Goal: Task Accomplishment & Management: Use online tool/utility

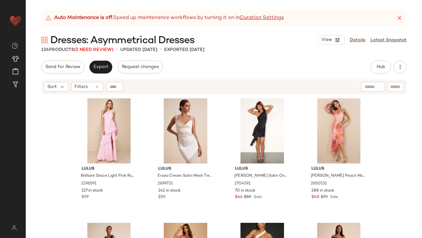
click at [401, 20] on icon at bounding box center [399, 18] width 6 height 6
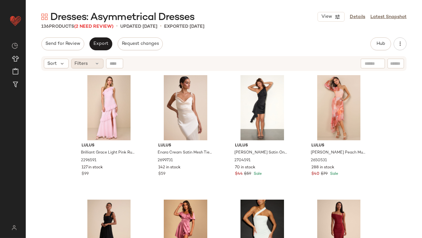
click at [93, 67] on div "Filters" at bounding box center [87, 64] width 32 height 10
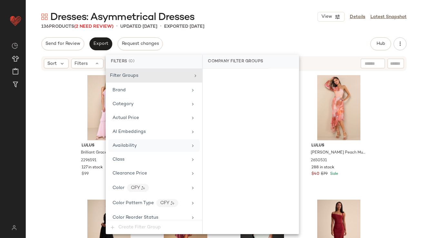
click at [125, 142] on div "Availability" at bounding box center [125, 145] width 24 height 7
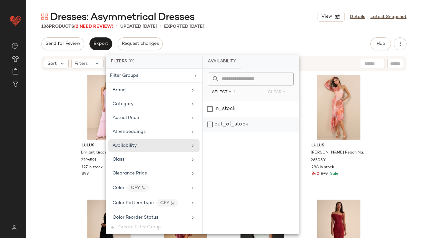
click at [214, 124] on div "out_of_stock" at bounding box center [251, 124] width 96 height 15
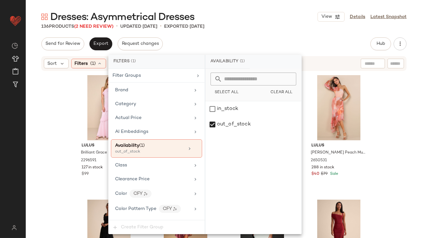
click at [246, 20] on div "Dresses: Asymmetrical Dresses View Details Latest Snapshot" at bounding box center [224, 16] width 396 height 13
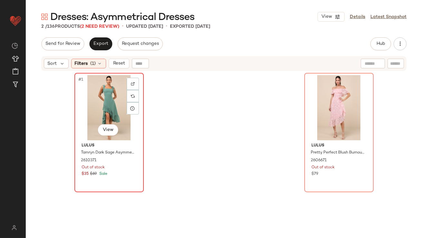
click at [88, 96] on div "#1 View" at bounding box center [109, 107] width 65 height 65
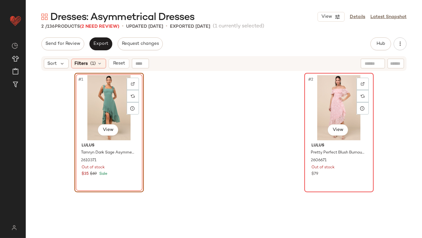
click at [324, 103] on div "#2 View" at bounding box center [339, 107] width 65 height 65
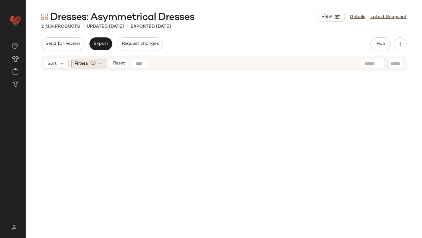
click at [85, 62] on span "Filters" at bounding box center [81, 63] width 13 height 7
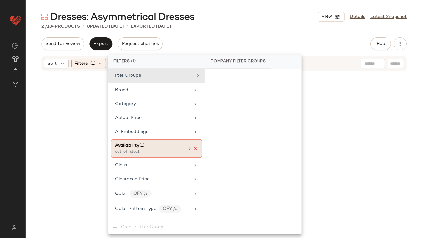
click at [194, 148] on icon at bounding box center [196, 148] width 5 height 5
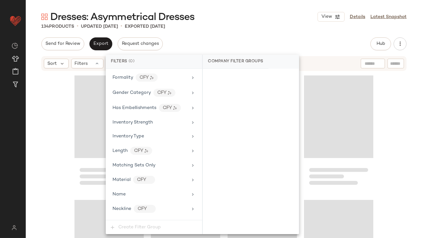
scroll to position [493, 0]
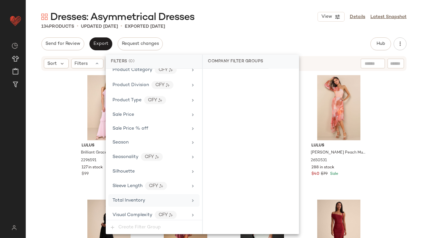
click at [127, 198] on span "Total Inventory" at bounding box center [129, 200] width 33 height 5
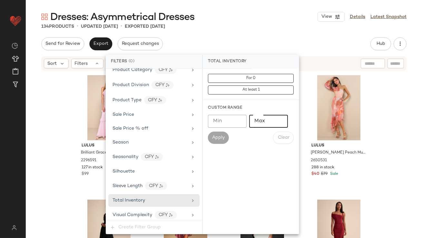
click at [265, 120] on input "Max" at bounding box center [268, 121] width 39 height 13
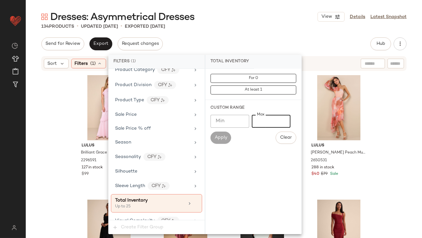
type input "**"
click at [256, 7] on main "Dresses: Asymmetrical Dresses View Details Latest Snapshot 134 Products • updat…" at bounding box center [211, 119] width 422 height 238
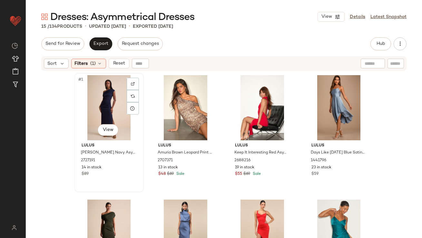
click at [118, 102] on div "#1 View" at bounding box center [109, 107] width 65 height 65
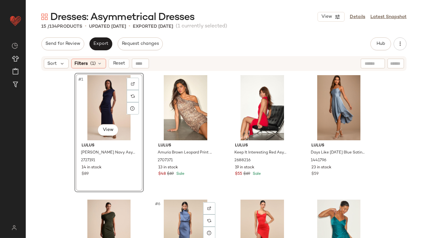
scroll to position [316, 0]
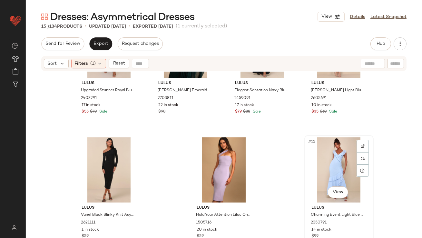
click at [324, 165] on div "#15 View" at bounding box center [339, 169] width 65 height 65
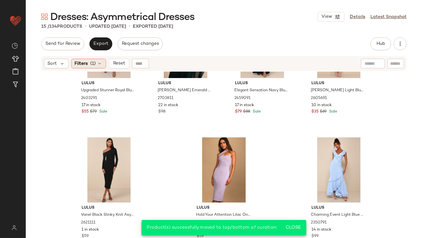
click at [89, 59] on div "Filters (1)" at bounding box center [88, 64] width 35 height 10
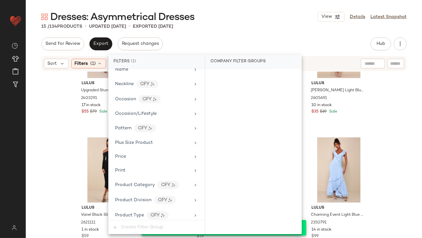
scroll to position [499, 0]
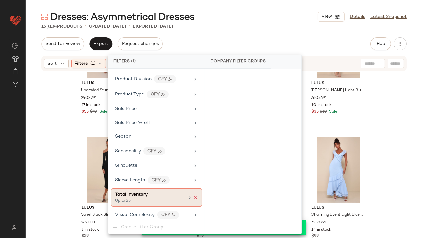
click at [194, 195] on icon at bounding box center [196, 197] width 5 height 5
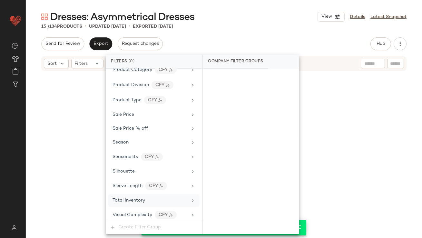
click at [224, 35] on div "Dresses: Asymmetrical Dresses View Details Latest Snapshot 15 / 134 Products • …" at bounding box center [224, 124] width 396 height 228
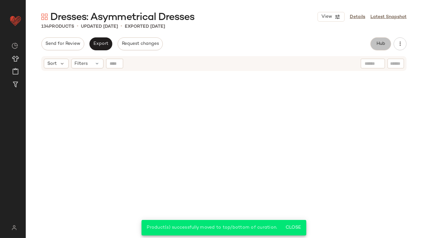
click at [381, 45] on span "Hub" at bounding box center [380, 43] width 9 height 5
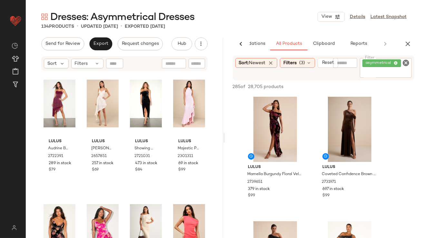
scroll to position [295, 0]
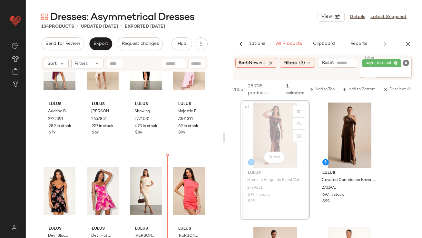
drag, startPoint x: 264, startPoint y: 113, endPoint x: 260, endPoint y: 114, distance: 3.4
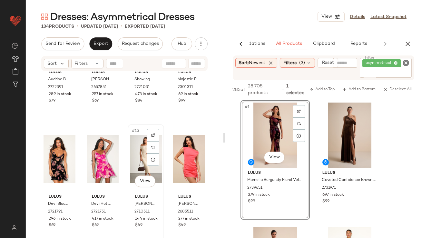
scroll to position [389, 0]
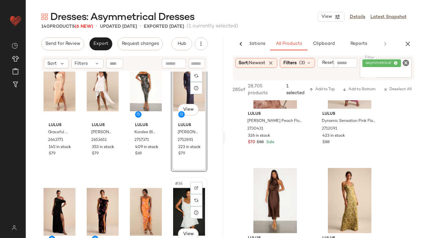
scroll to position [935, 0]
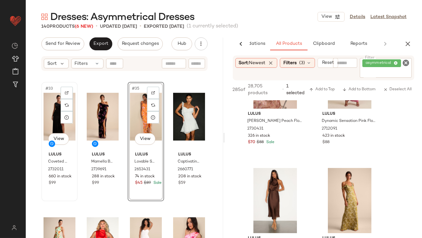
scroll to position [997, 0]
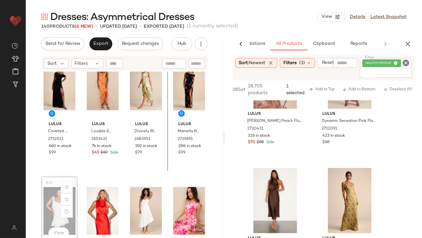
scroll to position [1020, 0]
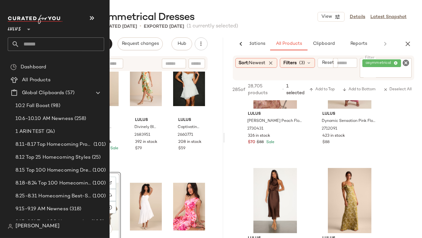
scroll to position [1032, 0]
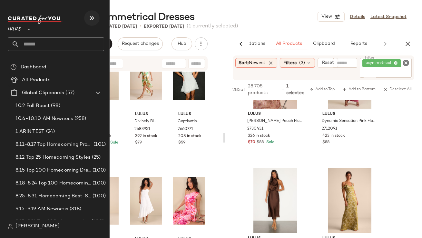
click at [89, 18] on icon "button" at bounding box center [92, 18] width 8 height 8
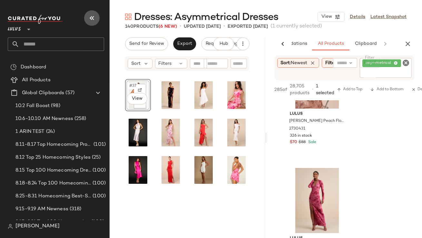
scroll to position [1010, 0]
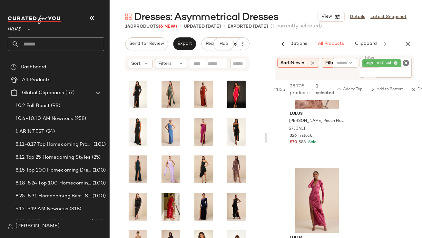
click at [402, 42] on button "button" at bounding box center [408, 43] width 13 height 13
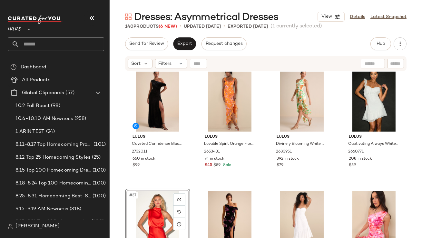
scroll to position [996, 0]
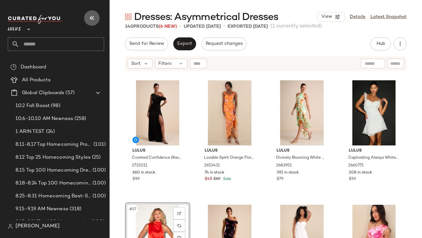
click at [98, 19] on button "button" at bounding box center [91, 17] width 15 height 15
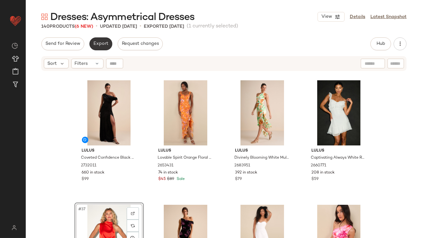
click at [94, 38] on button "Export" at bounding box center [100, 43] width 23 height 13
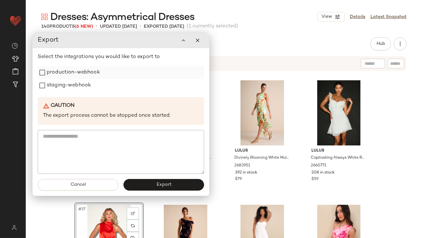
click at [89, 74] on label "production-webhook" at bounding box center [73, 72] width 53 height 13
click at [89, 87] on label "staging-webhook" at bounding box center [69, 85] width 44 height 13
click at [140, 182] on button "Export" at bounding box center [164, 185] width 81 height 12
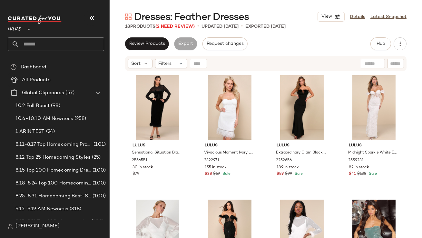
click at [92, 20] on icon "button" at bounding box center [92, 18] width 8 height 8
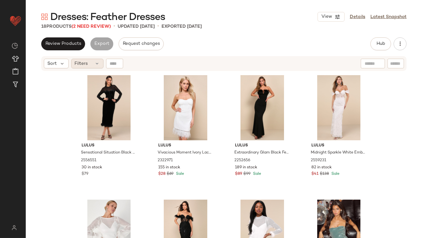
click at [81, 58] on div "Sort Filters" at bounding box center [223, 63] width 365 height 15
click at [81, 59] on div "Filters" at bounding box center [87, 64] width 32 height 10
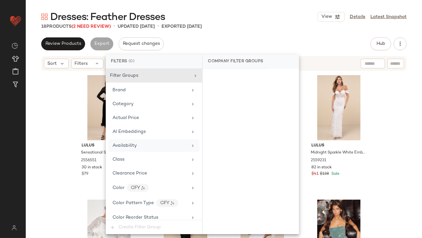
click at [125, 144] on span "Availability" at bounding box center [125, 145] width 24 height 5
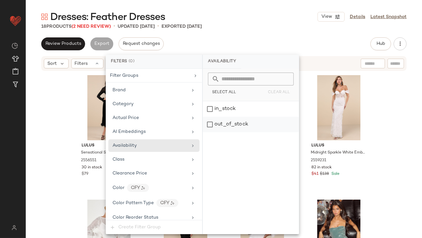
click at [216, 126] on div "out_of_stock" at bounding box center [251, 124] width 96 height 15
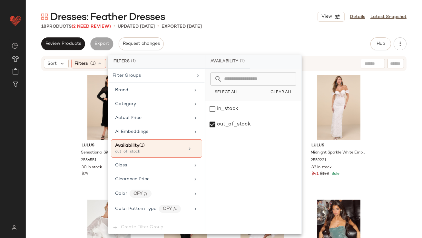
click at [238, 40] on div "Review Products Export Request changes Hub Send for Review External Review Inte…" at bounding box center [223, 43] width 365 height 13
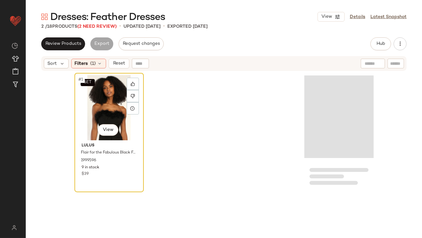
click at [108, 90] on div "SET #1 View" at bounding box center [109, 107] width 65 height 65
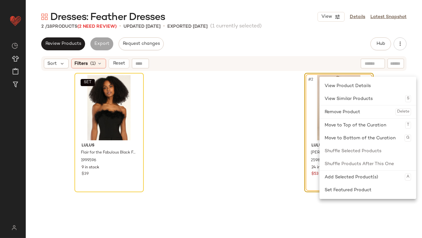
click at [169, 119] on div "SET Lulus Flair for the Fabulous Black Feather Cropped Tube Top 1999596 9 in st…" at bounding box center [224, 163] width 299 height 181
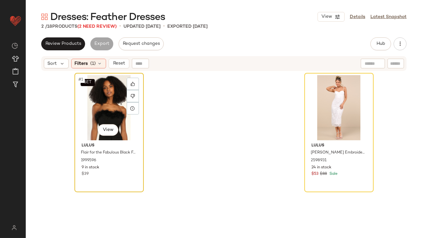
click at [106, 98] on div "SET #1 View" at bounding box center [109, 107] width 65 height 65
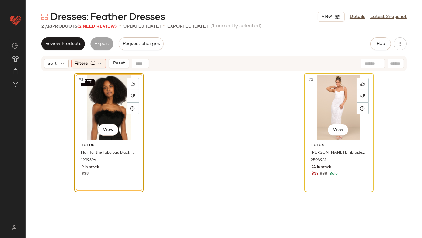
click at [325, 115] on div "#2 View" at bounding box center [339, 107] width 65 height 65
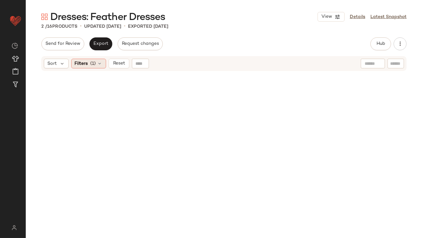
click at [95, 59] on div "Filters (1)" at bounding box center [88, 64] width 35 height 10
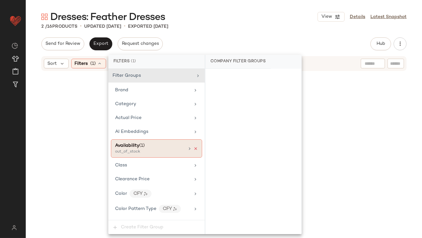
click at [194, 148] on icon at bounding box center [196, 148] width 5 height 5
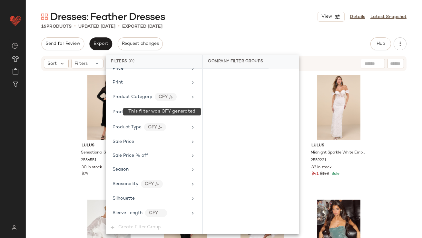
scroll to position [479, 0]
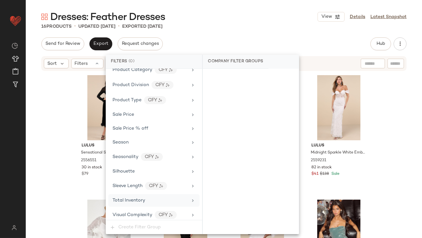
click at [136, 204] on div "Total Inventory" at bounding box center [153, 200] width 91 height 13
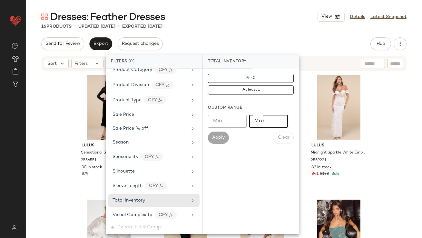
click at [267, 120] on input "Max" at bounding box center [268, 121] width 39 height 13
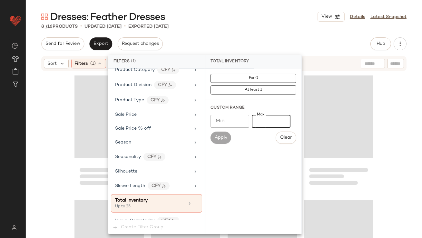
type input "**"
click at [249, 27] on div "8 / 16 Products • updated Oct 9th • Exported Sep 22nd" at bounding box center [224, 26] width 396 height 6
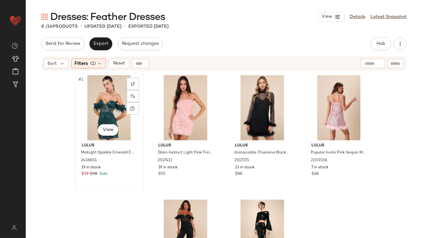
click at [96, 90] on div "#1 View" at bounding box center [109, 107] width 65 height 65
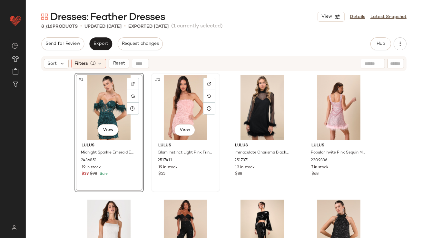
scroll to position [62, 0]
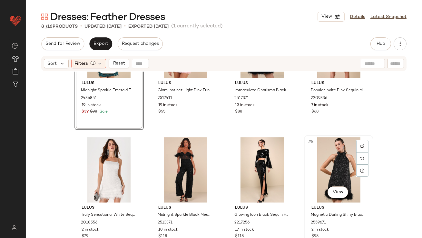
click at [330, 157] on div "#8 View" at bounding box center [338, 169] width 65 height 65
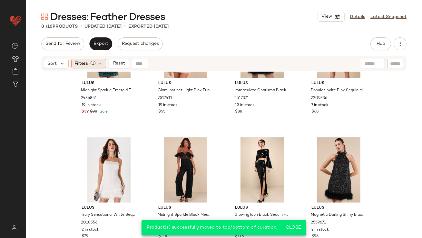
click at [90, 61] on div "Filters (1)" at bounding box center [88, 64] width 35 height 10
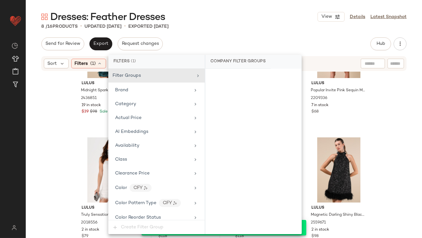
scroll to position [485, 0]
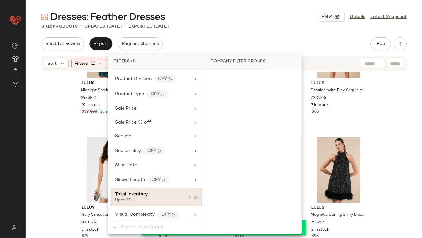
click at [194, 195] on icon at bounding box center [196, 197] width 5 height 5
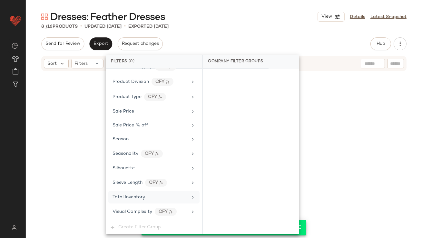
scroll to position [479, 0]
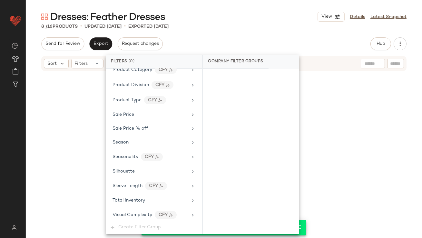
click at [237, 39] on div "Send for Review Export Request changes Hub Send for Review External Review Inte…" at bounding box center [223, 43] width 365 height 13
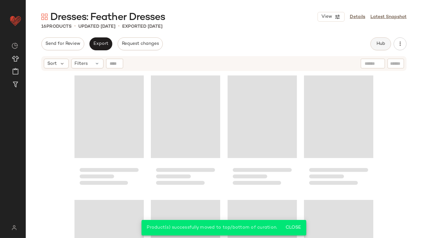
click at [378, 43] on span "Hub" at bounding box center [380, 43] width 9 height 5
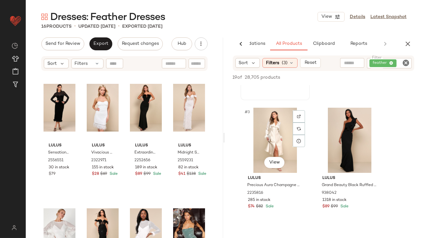
scroll to position [239, 0]
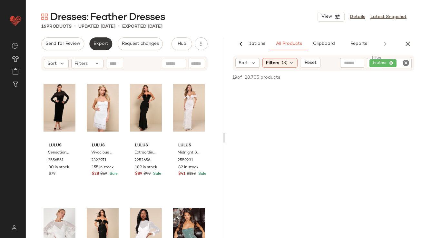
click at [93, 41] on button "Export" at bounding box center [100, 43] width 23 height 13
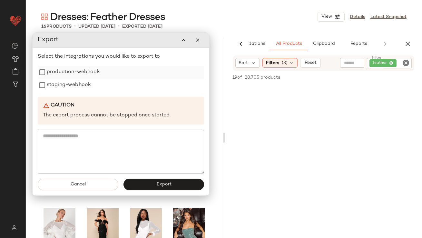
click at [87, 77] on label "production-webhook" at bounding box center [73, 72] width 53 height 13
click at [83, 85] on label "staging-webhook" at bounding box center [69, 85] width 44 height 13
click at [153, 185] on button "Export" at bounding box center [164, 185] width 81 height 12
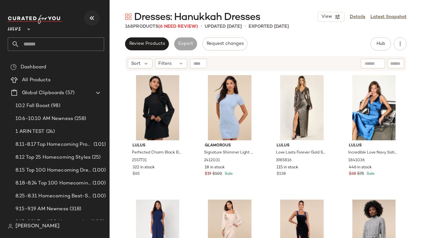
click at [92, 23] on button "button" at bounding box center [91, 17] width 15 height 15
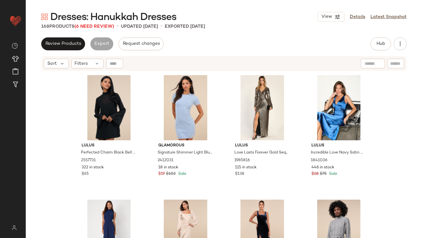
click at [87, 57] on div "Sort Filters" at bounding box center [223, 63] width 365 height 15
click at [88, 61] on div "Filters" at bounding box center [87, 64] width 32 height 10
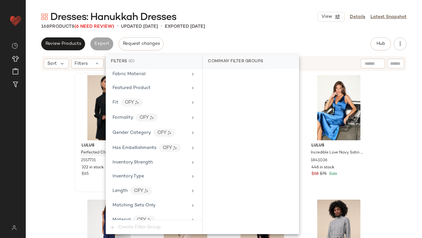
scroll to position [493, 0]
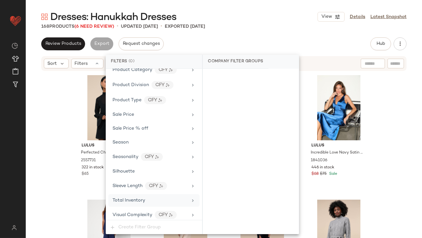
click at [128, 194] on div "Total Inventory" at bounding box center [153, 200] width 91 height 13
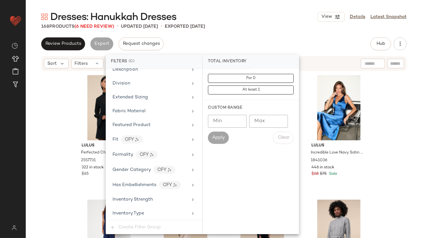
scroll to position [0, 0]
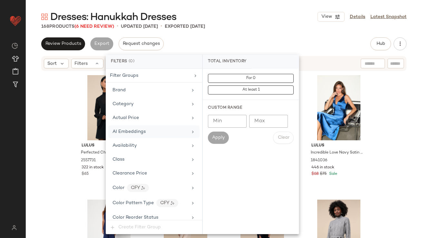
click at [130, 130] on span "AI Embeddings" at bounding box center [129, 131] width 33 height 5
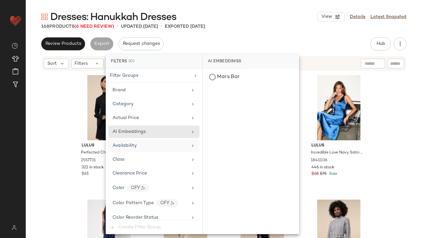
click at [130, 139] on div "Availability" at bounding box center [153, 145] width 91 height 13
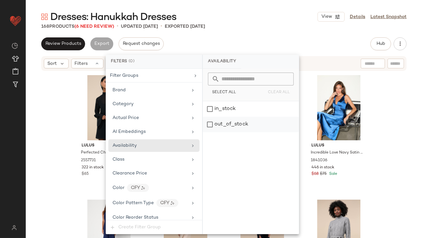
click at [248, 121] on div "out_of_stock" at bounding box center [251, 124] width 96 height 15
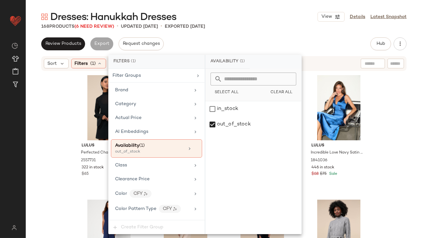
click at [254, 35] on div "Dresses: Hanukkah Dresses View Details Latest Snapshot 168 Products (6 Need Rev…" at bounding box center [224, 124] width 396 height 228
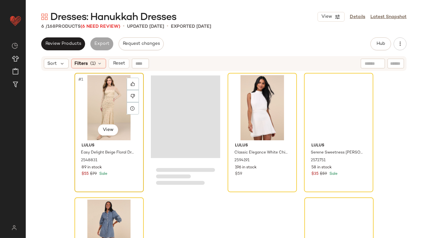
click at [100, 113] on div "#1 View" at bounding box center [109, 107] width 65 height 65
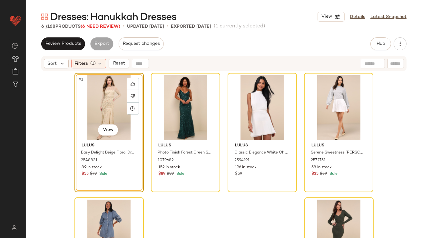
scroll to position [62, 0]
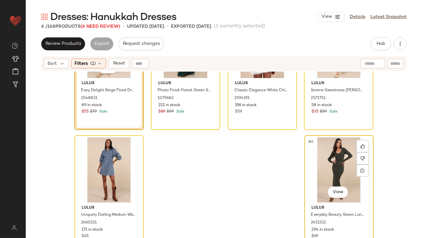
click at [334, 152] on div "#6 View" at bounding box center [339, 169] width 65 height 65
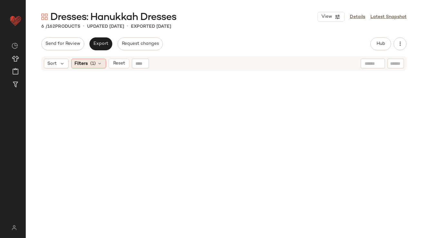
click at [91, 63] on span "(1)" at bounding box center [93, 63] width 5 height 7
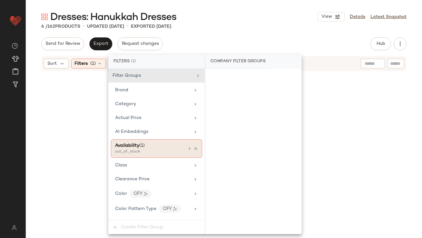
click at [194, 148] on icon at bounding box center [196, 148] width 5 height 5
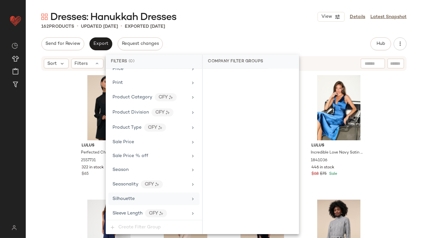
scroll to position [493, 0]
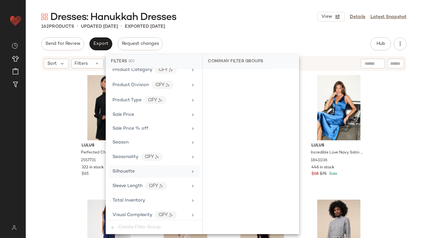
click at [123, 198] on span "Total Inventory" at bounding box center [129, 200] width 33 height 5
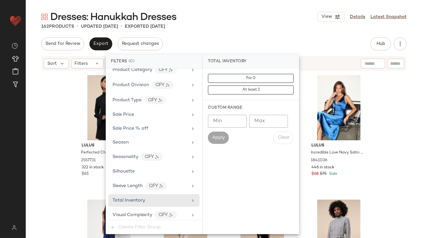
click at [256, 116] on input "Max" at bounding box center [268, 121] width 39 height 13
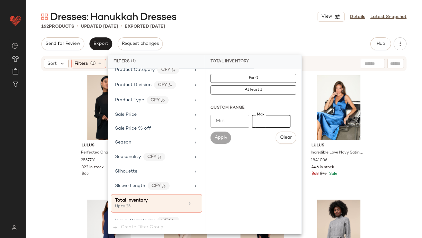
type input "**"
click at [256, 45] on div "Send for Review Export Request changes Hub Send for Review External Review Inte…" at bounding box center [223, 43] width 365 height 13
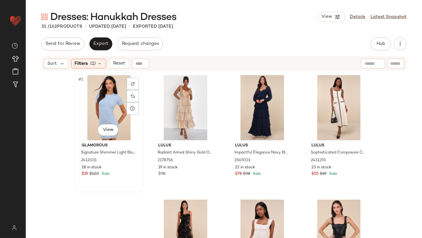
click at [97, 95] on div "#1 View" at bounding box center [109, 107] width 65 height 65
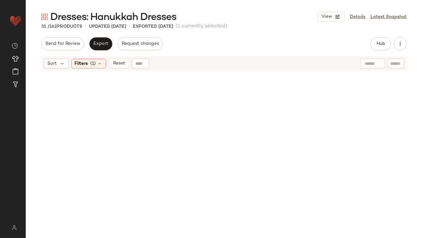
scroll to position [814, 0]
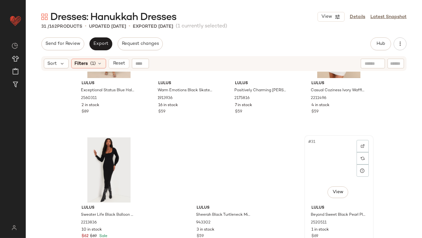
click at [329, 140] on div "#31 View" at bounding box center [339, 169] width 65 height 65
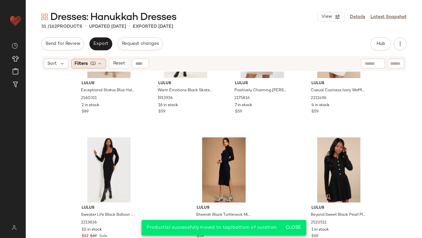
click at [94, 65] on span "(1)" at bounding box center [93, 63] width 5 height 7
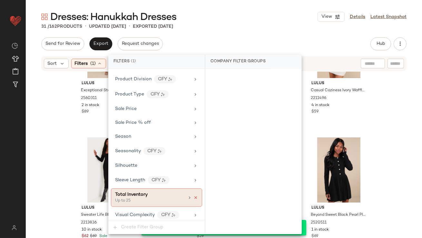
click at [194, 195] on icon at bounding box center [196, 197] width 5 height 5
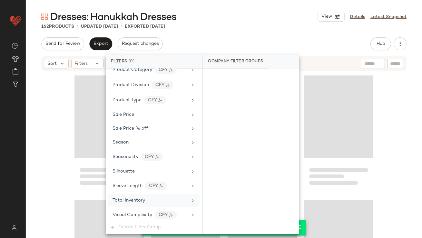
click at [225, 32] on div "Dresses: Hanukkah Dresses View Details Latest Snapshot 162 Products • updated O…" at bounding box center [224, 124] width 396 height 228
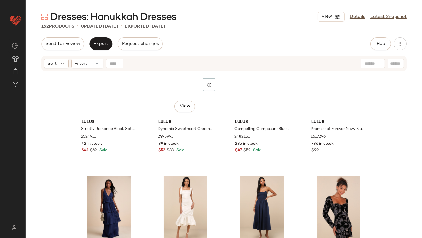
scroll to position [0, 0]
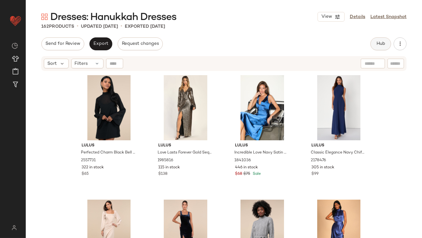
click at [372, 41] on button "Hub" at bounding box center [381, 43] width 21 height 13
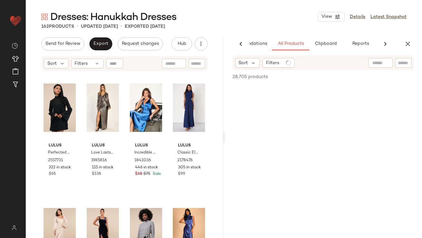
scroll to position [0, 36]
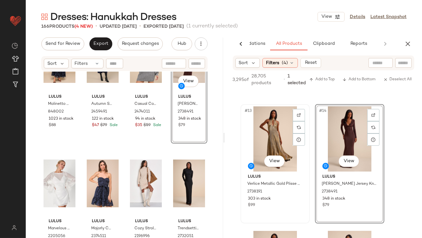
scroll to position [817, 0]
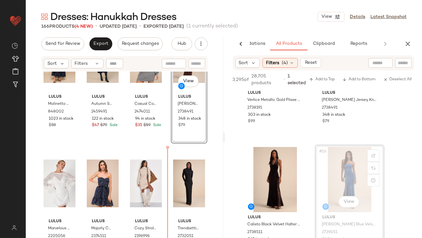
drag, startPoint x: 340, startPoint y: 164, endPoint x: 230, endPoint y: 175, distance: 110.3
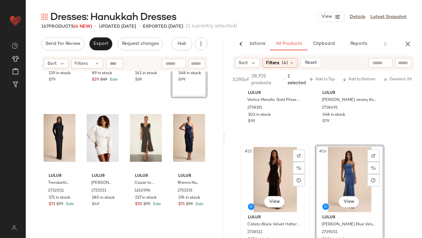
scroll to position [947, 0]
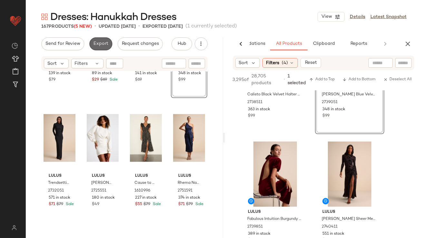
click at [97, 43] on span "Export" at bounding box center [100, 43] width 15 height 5
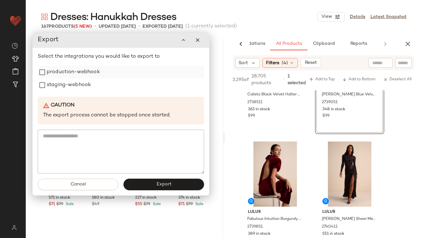
click at [81, 75] on label "production-webhook" at bounding box center [73, 72] width 53 height 13
click at [80, 82] on label "staging-webhook" at bounding box center [69, 85] width 44 height 13
click at [152, 187] on button "Export" at bounding box center [164, 185] width 81 height 12
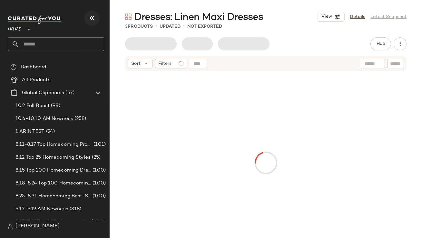
click at [88, 14] on button "button" at bounding box center [91, 17] width 15 height 15
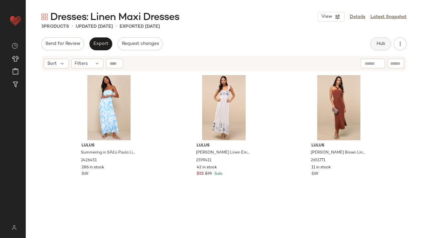
click at [380, 42] on span "Hub" at bounding box center [380, 43] width 9 height 5
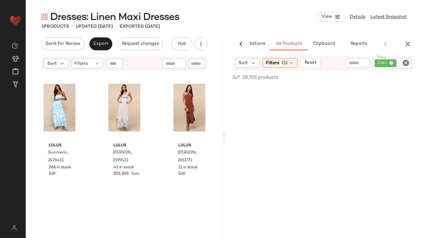
scroll to position [67, 0]
click at [100, 47] on button "Export" at bounding box center [100, 43] width 23 height 13
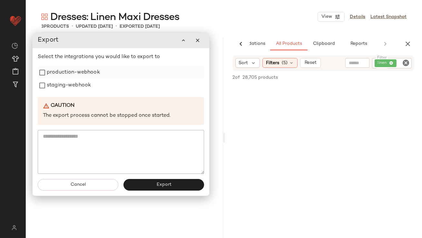
click at [93, 71] on label "production-webhook" at bounding box center [73, 72] width 53 height 13
click at [93, 81] on div "staging-webhook" at bounding box center [121, 85] width 166 height 13
click at [80, 82] on label "staging-webhook" at bounding box center [69, 85] width 44 height 13
click at [136, 182] on button "Export" at bounding box center [164, 185] width 81 height 12
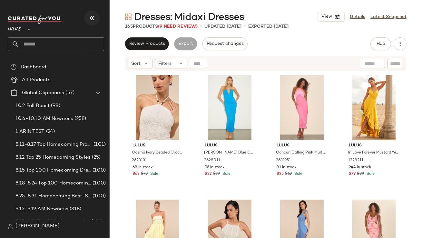
click at [97, 19] on button "button" at bounding box center [91, 17] width 15 height 15
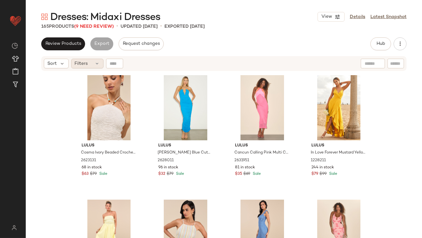
click at [95, 65] on icon at bounding box center [97, 63] width 5 height 5
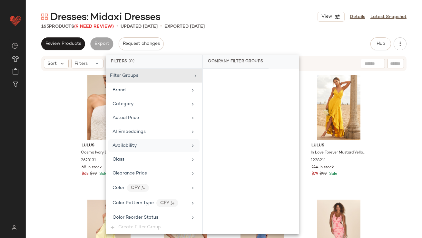
click at [127, 144] on span "Availability" at bounding box center [125, 145] width 24 height 5
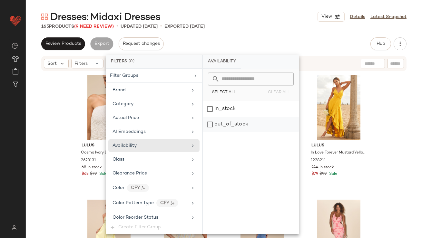
click at [240, 123] on div "out_of_stock" at bounding box center [251, 124] width 96 height 15
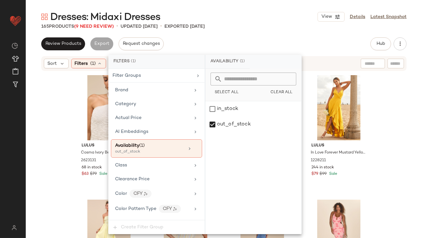
click at [249, 33] on div "Dresses: Midaxi Dresses View Details Latest Snapshot 165 Products (9 Need Revie…" at bounding box center [224, 124] width 396 height 228
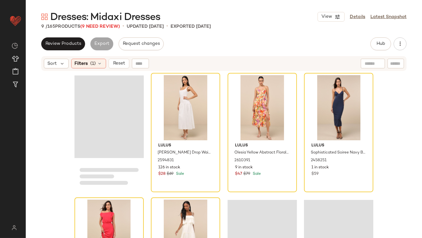
click at [99, 106] on div "Loading..." at bounding box center [109, 116] width 69 height 83
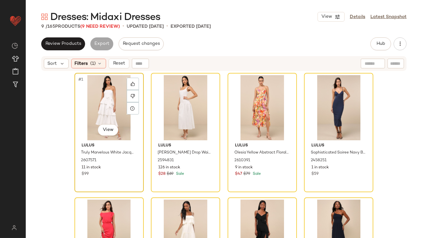
click at [99, 104] on div "#1 View" at bounding box center [109, 107] width 65 height 65
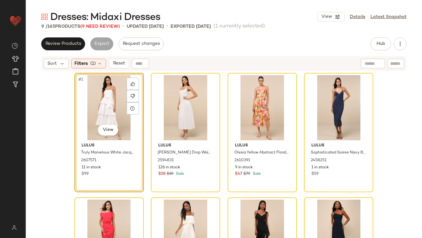
scroll to position [192, 0]
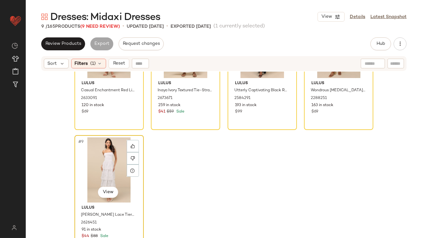
click at [104, 153] on div "#9 View" at bounding box center [109, 169] width 65 height 65
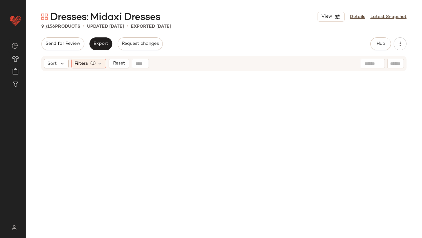
click at [87, 53] on div "Send for Review Export Request changes Hub Send for Review External Review Inte…" at bounding box center [224, 137] width 396 height 201
click at [87, 61] on span "Filters" at bounding box center [81, 63] width 13 height 7
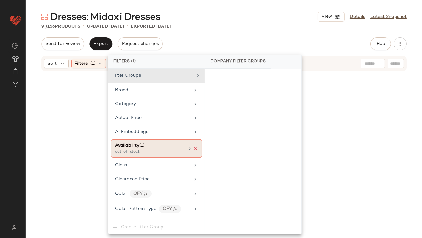
click at [194, 147] on icon at bounding box center [196, 148] width 5 height 5
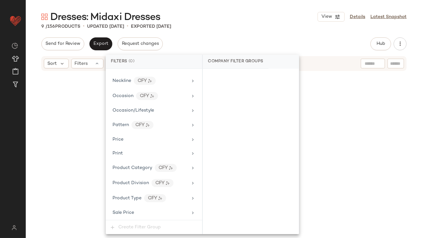
scroll to position [479, 0]
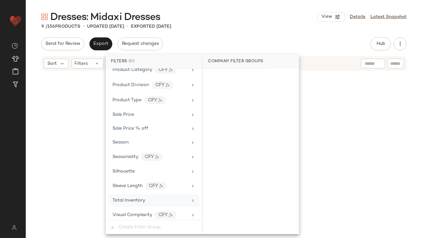
click at [126, 197] on div "Total Inventory" at bounding box center [129, 200] width 33 height 7
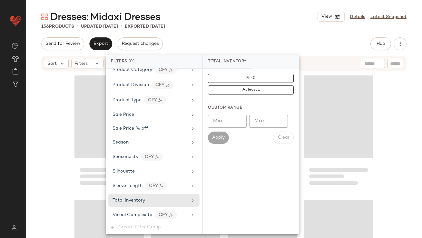
click at [260, 122] on input "Max" at bounding box center [268, 121] width 39 height 13
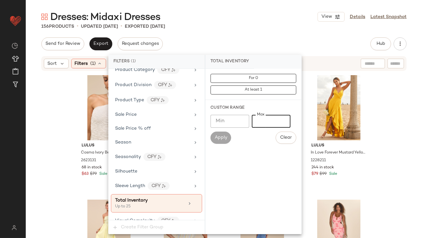
type input "**"
click at [256, 49] on div "Send for Review Export Request changes Hub Send for Review External Review Inte…" at bounding box center [223, 43] width 365 height 13
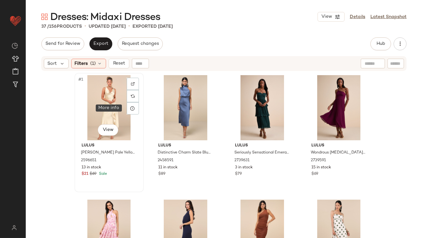
click at [119, 111] on div "#1 View" at bounding box center [109, 107] width 65 height 65
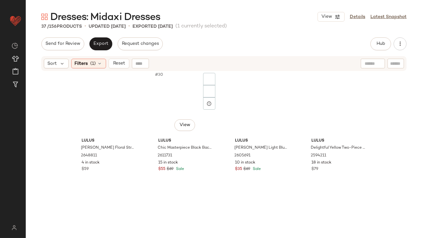
scroll to position [1063, 0]
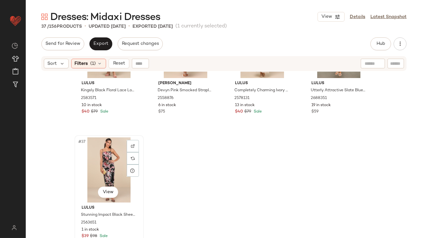
click at [94, 173] on div "#37 View" at bounding box center [109, 169] width 65 height 65
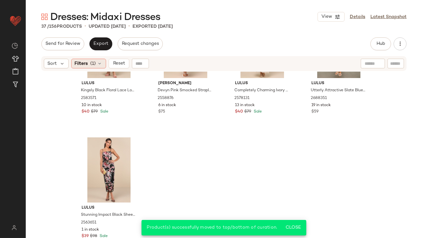
click at [95, 65] on span "(1)" at bounding box center [93, 63] width 5 height 7
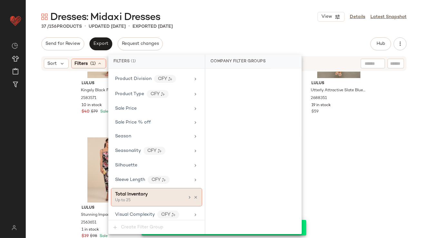
click at [195, 195] on icon at bounding box center [196, 197] width 5 height 5
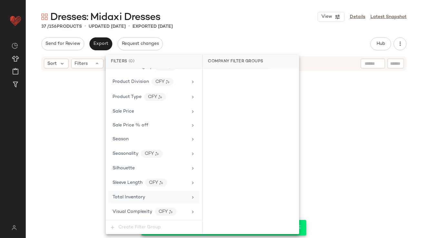
scroll to position [479, 0]
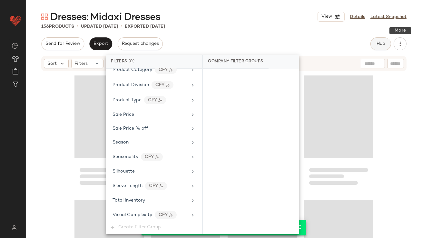
click at [385, 43] on button "Hub" at bounding box center [381, 43] width 21 height 13
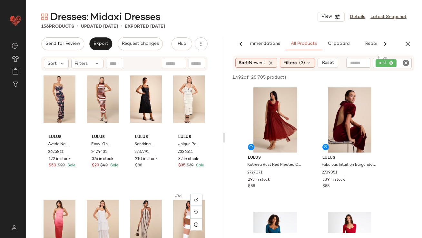
scroll to position [1800, 0]
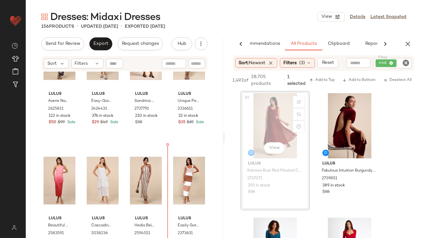
drag, startPoint x: 286, startPoint y: 96, endPoint x: 283, endPoint y: 99, distance: 4.6
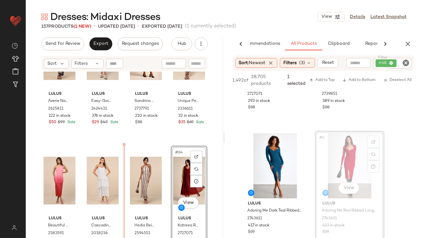
scroll to position [1801, 0]
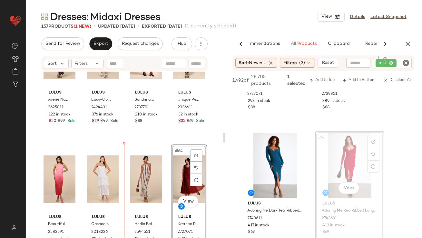
drag, startPoint x: 349, startPoint y: 158, endPoint x: 326, endPoint y: 163, distance: 23.7
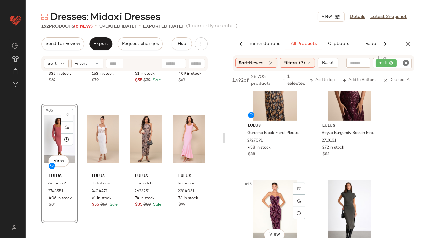
scroll to position [858, 0]
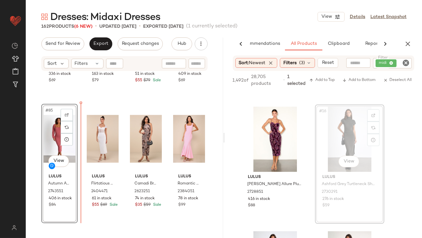
drag, startPoint x: 356, startPoint y: 119, endPoint x: 349, endPoint y: 119, distance: 7.1
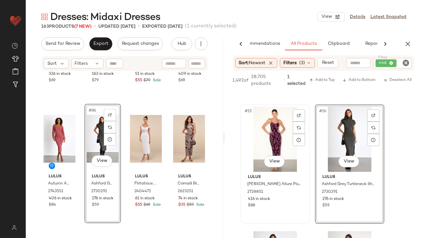
scroll to position [950, 0]
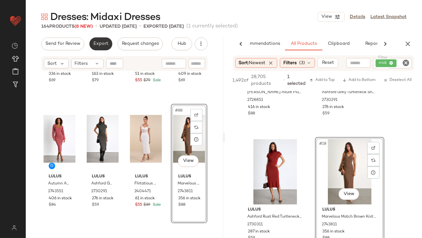
click at [91, 45] on button "Export" at bounding box center [100, 43] width 23 height 13
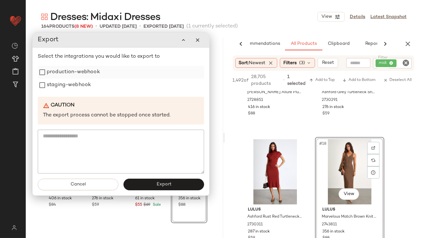
click at [80, 73] on label "production-webhook" at bounding box center [73, 72] width 53 height 13
click at [80, 83] on label "staging-webhook" at bounding box center [69, 85] width 44 height 13
click at [155, 184] on button "Export" at bounding box center [164, 185] width 81 height 12
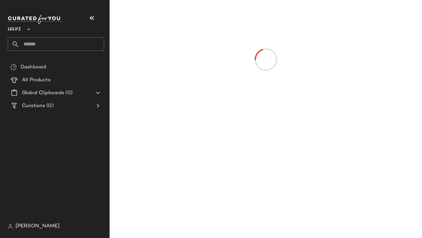
click at [91, 17] on icon "button" at bounding box center [92, 18] width 8 height 8
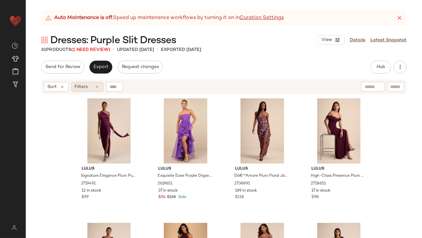
click at [83, 86] on span "Filters" at bounding box center [81, 87] width 13 height 7
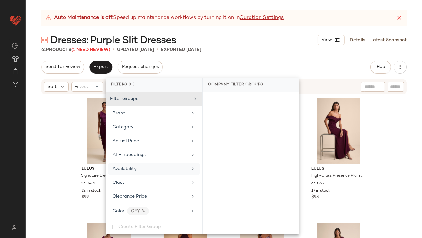
click at [115, 168] on span "Availability" at bounding box center [125, 168] width 24 height 5
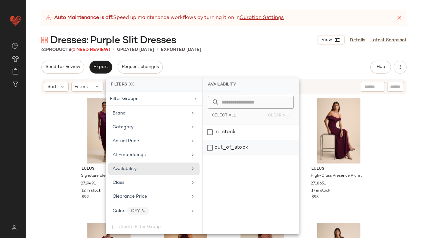
click at [229, 149] on div "out_of_stock" at bounding box center [251, 147] width 96 height 15
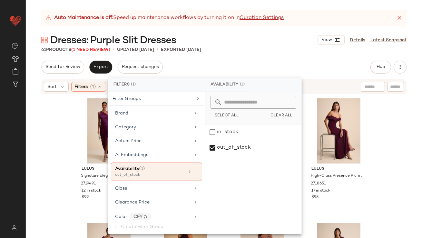
click at [231, 60] on div "Auto Maintenance is off. Speed up maintenance workflows by turning it on in Cur…" at bounding box center [224, 124] width 396 height 228
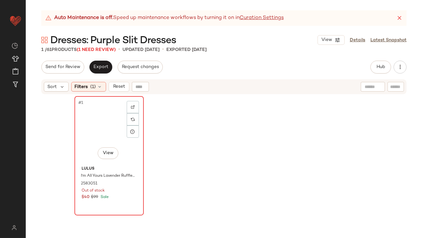
click at [103, 112] on div "#1 View" at bounding box center [109, 130] width 65 height 65
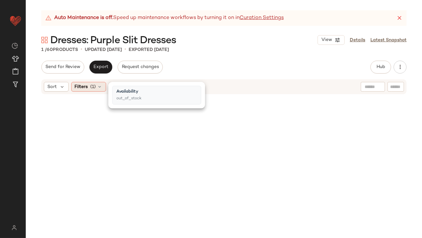
click at [95, 89] on span "(1)" at bounding box center [93, 87] width 5 height 7
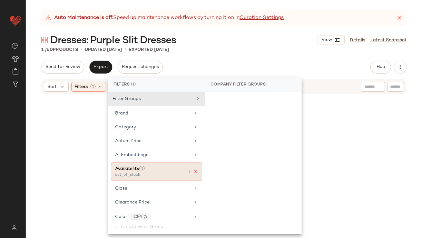
click at [194, 171] on icon at bounding box center [196, 171] width 5 height 5
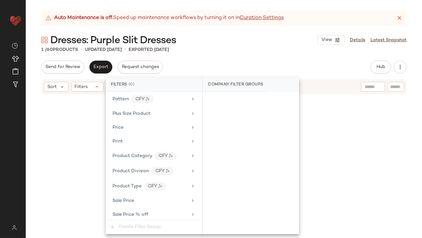
scroll to position [516, 0]
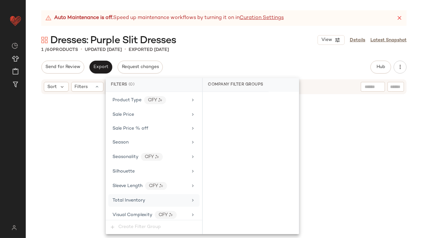
click at [150, 197] on div "Total Inventory" at bounding box center [150, 200] width 75 height 7
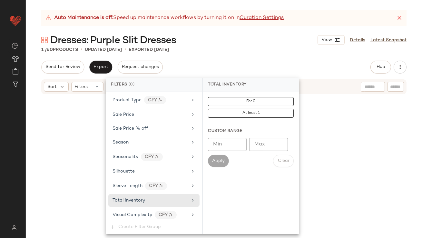
click at [258, 139] on input "Max" at bounding box center [268, 144] width 39 height 13
type input "**"
click at [400, 18] on icon at bounding box center [399, 18] width 6 height 6
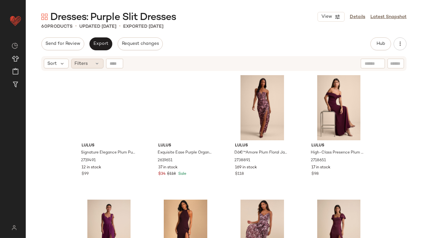
click at [91, 65] on div "Filters" at bounding box center [87, 64] width 32 height 10
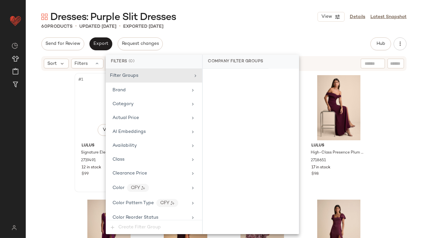
scroll to position [493, 0]
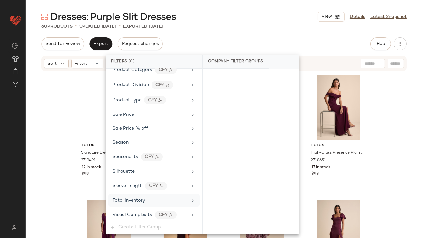
click at [133, 198] on span "Total Inventory" at bounding box center [129, 200] width 33 height 5
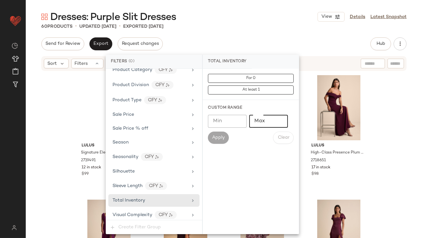
click at [264, 121] on input "Max" at bounding box center [268, 121] width 39 height 13
type input "*"
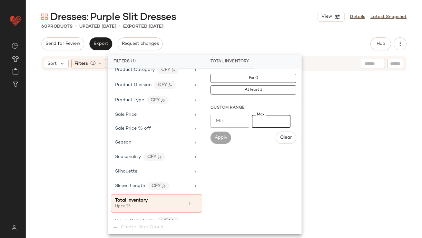
type input "**"
click at [271, 18] on div "Dresses: Purple Slit Dresses View Details Latest Snapshot" at bounding box center [224, 16] width 396 height 13
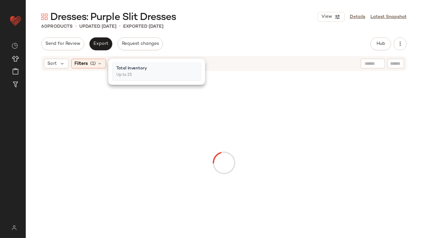
click at [271, 18] on div "Dresses: Purple Slit Dresses View Details Latest Snapshot" at bounding box center [224, 16] width 396 height 13
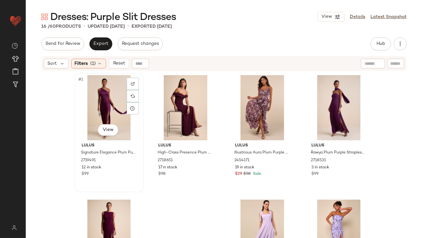
click at [117, 86] on div "#1 View" at bounding box center [109, 107] width 65 height 65
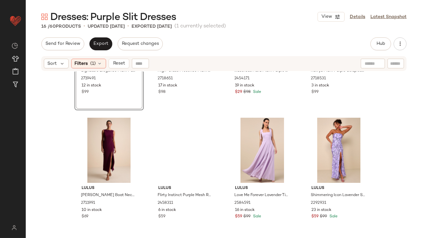
scroll to position [316, 0]
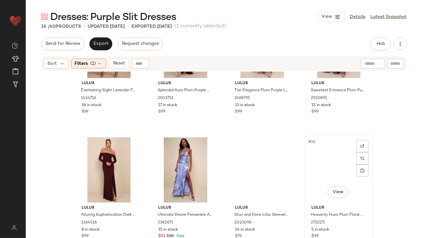
click at [325, 171] on div "#16 View" at bounding box center [338, 169] width 65 height 65
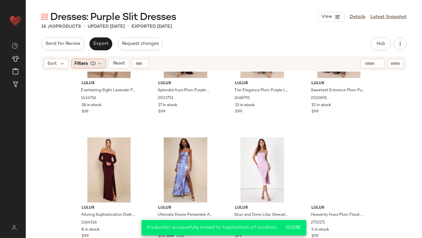
click at [90, 65] on div "Filters (1)" at bounding box center [88, 64] width 35 height 10
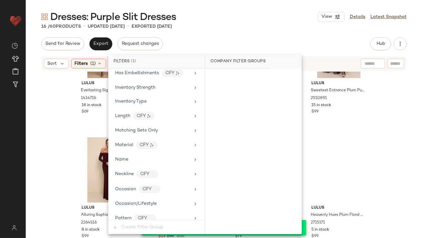
scroll to position [499, 0]
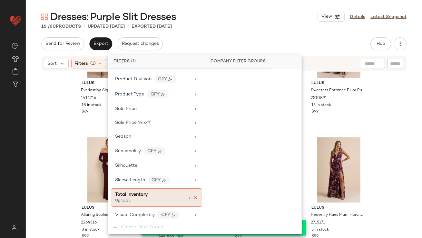
click at [194, 195] on icon at bounding box center [196, 197] width 5 height 5
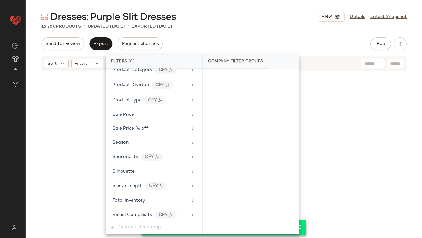
click at [301, 24] on div "16 / 60 Products • updated Oct 9th • Exported Sep 23rd" at bounding box center [224, 26] width 396 height 6
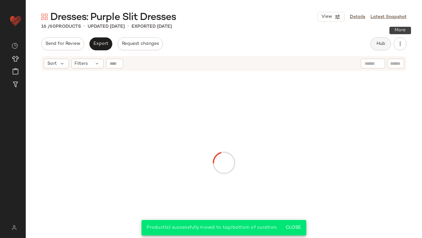
click at [374, 43] on button "Hub" at bounding box center [381, 43] width 21 height 13
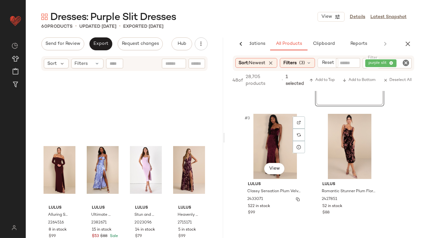
scroll to position [105, 0]
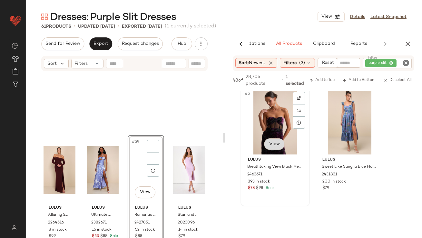
scroll to position [388, 0]
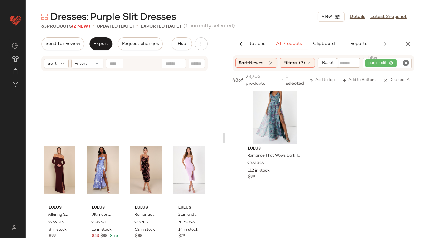
click at [409, 43] on icon "button" at bounding box center [408, 44] width 8 height 8
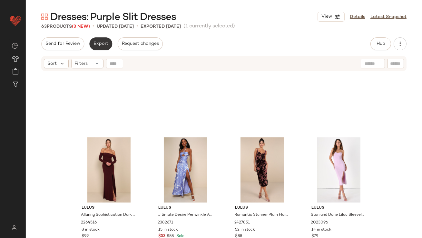
click at [100, 46] on span "Export" at bounding box center [100, 43] width 15 height 5
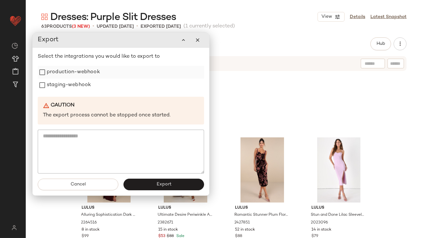
click at [87, 77] on label "production-webhook" at bounding box center [73, 72] width 53 height 13
click at [81, 85] on label "staging-webhook" at bounding box center [69, 85] width 44 height 13
click at [158, 185] on span "Export" at bounding box center [163, 184] width 15 height 5
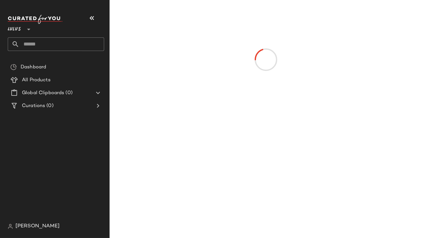
click at [92, 18] on icon "button" at bounding box center [92, 18] width 8 height 8
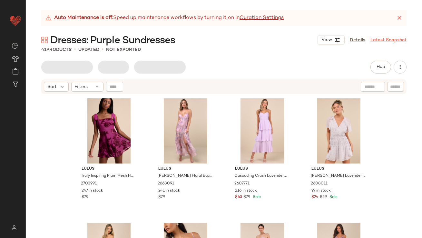
click at [400, 16] on icon at bounding box center [399, 18] width 6 height 6
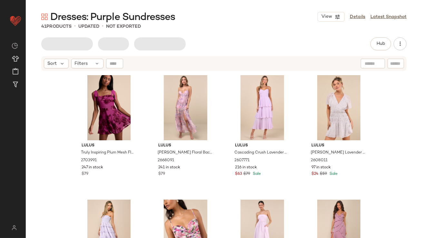
click at [85, 69] on div "Sort Filters" at bounding box center [223, 63] width 365 height 15
click at [85, 63] on span "Filters" at bounding box center [81, 63] width 13 height 7
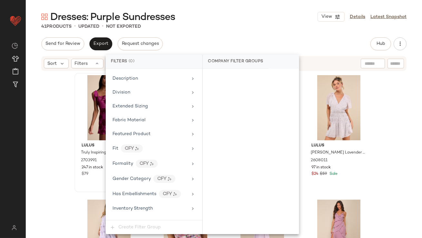
scroll to position [493, 0]
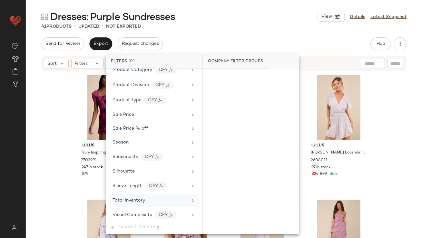
click at [125, 198] on span "Total Inventory" at bounding box center [129, 200] width 33 height 5
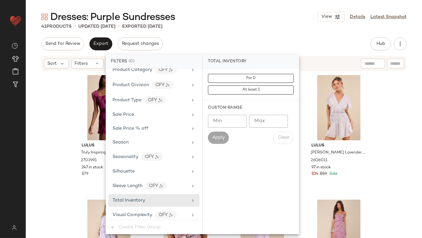
click at [259, 120] on input "Max" at bounding box center [268, 121] width 39 height 13
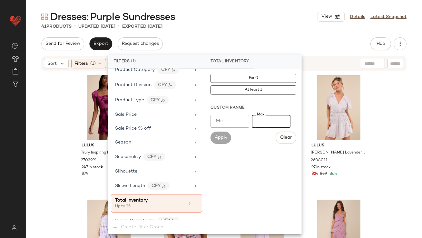
type input "**"
click at [253, 35] on div "Dresses: Purple Sundresses View Details Latest Snapshot 41 Products • updated S…" at bounding box center [224, 124] width 396 height 228
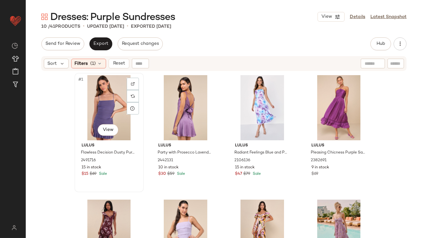
click at [103, 106] on div "#1 View" at bounding box center [109, 107] width 65 height 65
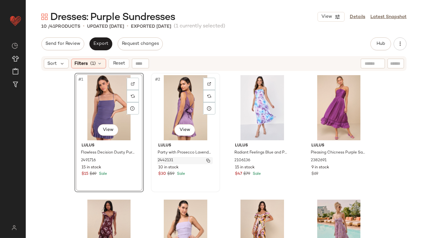
scroll to position [192, 0]
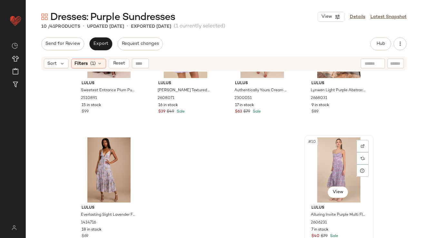
click at [329, 169] on div "#10 View" at bounding box center [339, 169] width 65 height 65
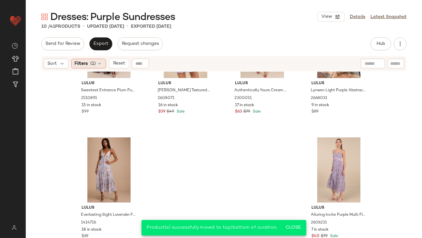
click at [92, 62] on span "(1)" at bounding box center [93, 63] width 5 height 7
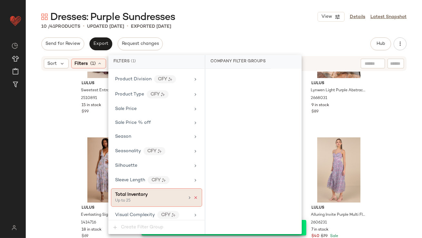
click at [194, 195] on icon at bounding box center [196, 197] width 5 height 5
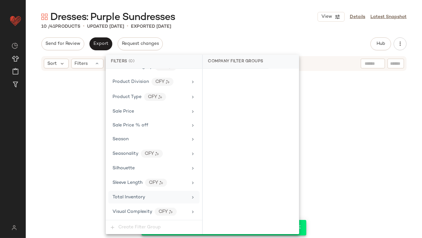
scroll to position [493, 0]
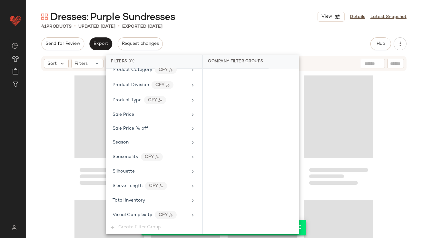
click at [240, 28] on div "41 Products • updated Oct 9th • Exported Sep 23rd" at bounding box center [224, 26] width 396 height 6
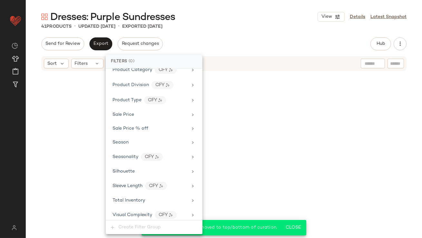
scroll to position [1188, 0]
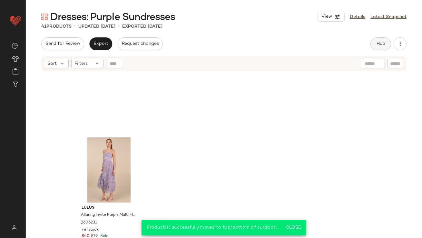
click at [384, 44] on span "Hub" at bounding box center [380, 43] width 9 height 5
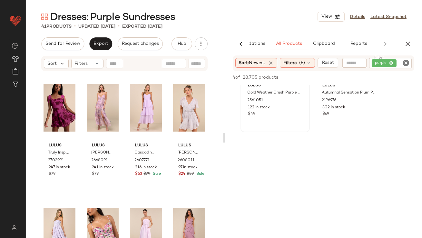
scroll to position [113, 0]
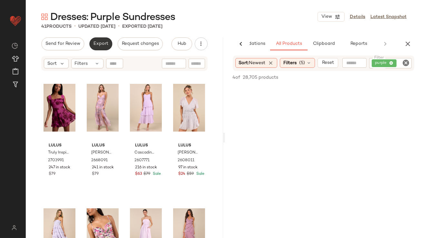
click at [101, 44] on span "Export" at bounding box center [100, 43] width 15 height 5
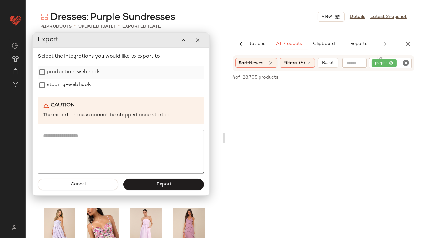
click at [84, 74] on label "production-webhook" at bounding box center [73, 72] width 53 height 13
click at [83, 82] on label "staging-webhook" at bounding box center [69, 85] width 44 height 13
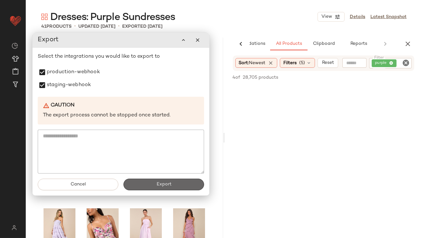
click at [146, 190] on button "Export" at bounding box center [164, 185] width 81 height 12
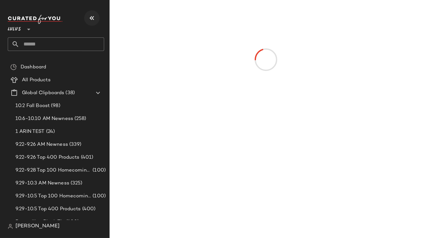
click at [91, 20] on icon "button" at bounding box center [92, 18] width 8 height 8
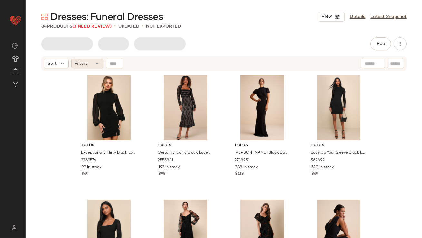
click at [86, 65] on span "Filters" at bounding box center [81, 63] width 13 height 7
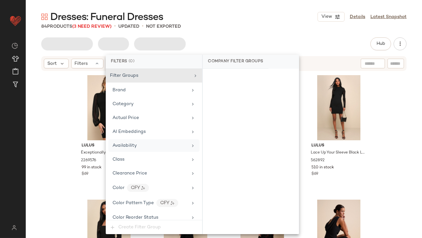
click at [128, 146] on span "Availability" at bounding box center [125, 145] width 24 height 5
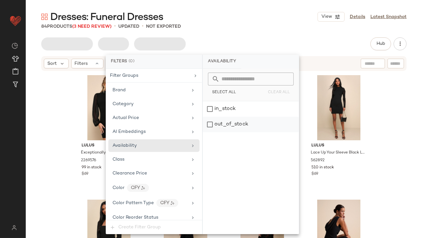
click at [224, 130] on div "out_of_stock" at bounding box center [251, 124] width 96 height 15
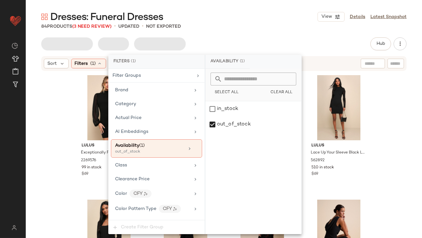
click at [249, 21] on div "Dresses: Funeral Dresses View Details Latest Snapshot" at bounding box center [224, 16] width 396 height 13
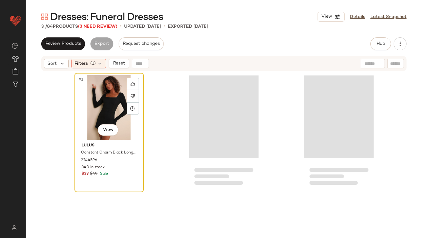
click at [94, 95] on div "#1 View" at bounding box center [109, 107] width 65 height 65
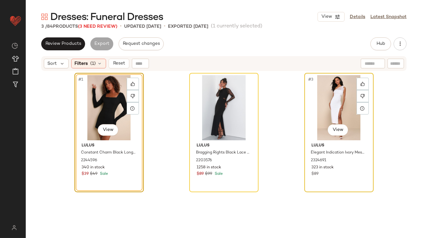
click at [320, 102] on div "#3 View" at bounding box center [339, 107] width 65 height 65
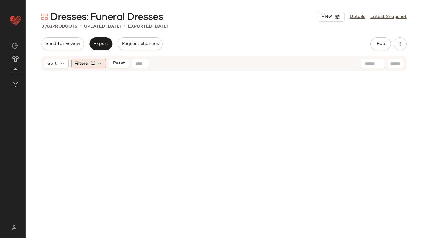
click at [77, 67] on div "Filters (1)" at bounding box center [88, 64] width 35 height 10
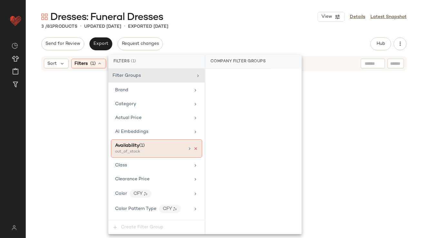
click at [194, 148] on icon at bounding box center [196, 148] width 5 height 5
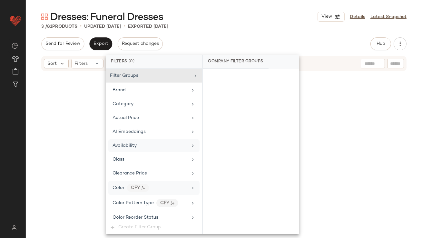
scroll to position [493, 0]
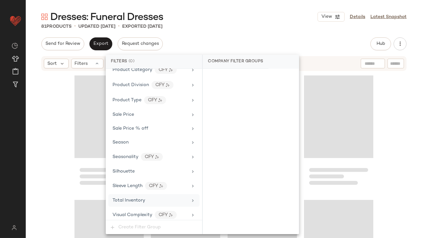
click at [140, 198] on span "Total Inventory" at bounding box center [129, 200] width 33 height 5
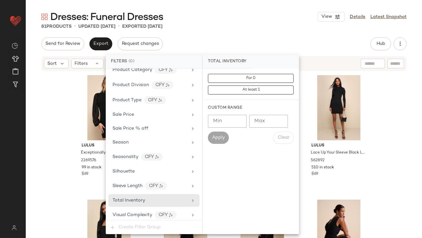
click at [264, 125] on input "Max" at bounding box center [268, 121] width 39 height 13
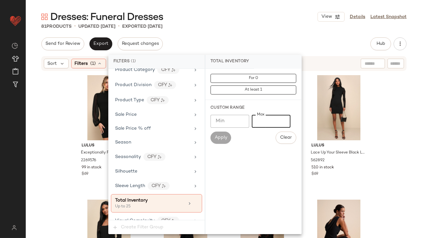
type input "**"
click at [274, 45] on div "Send for Review Export Request changes Hub Send for Review External Review Inte…" at bounding box center [223, 43] width 365 height 13
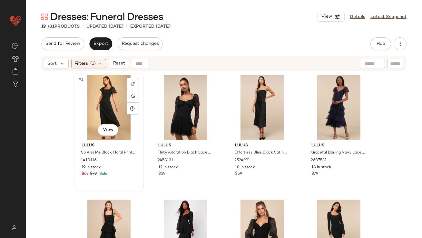
click at [107, 83] on div "#1 View" at bounding box center [109, 107] width 65 height 65
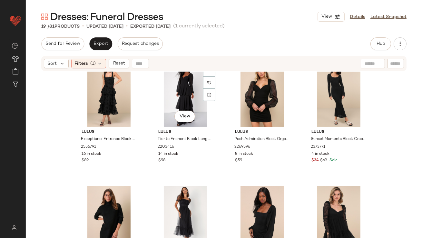
scroll to position [441, 0]
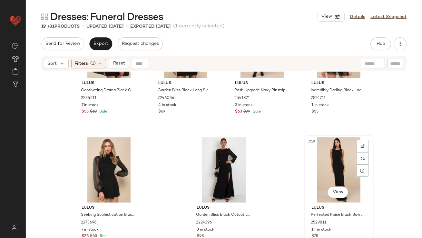
click at [319, 159] on div "#19 View" at bounding box center [339, 169] width 65 height 65
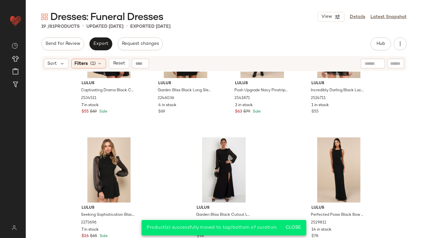
click at [93, 71] on div "Sort Filters (1) Reset" at bounding box center [224, 63] width 396 height 16
click at [93, 63] on span "(1)" at bounding box center [93, 63] width 5 height 7
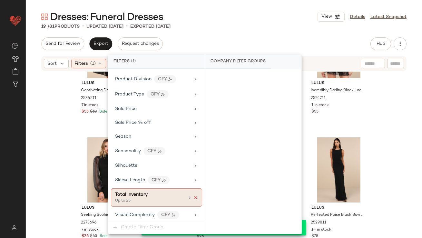
click at [194, 195] on icon at bounding box center [196, 197] width 5 height 5
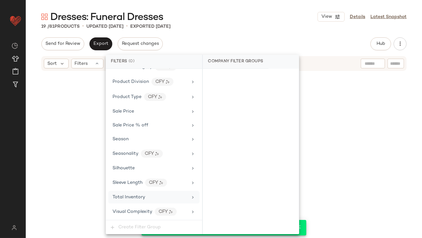
scroll to position [493, 0]
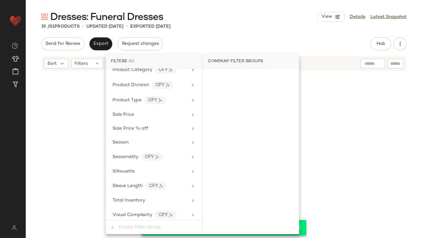
click at [245, 34] on div "Dresses: Funeral Dresses View Details Latest Snapshot 19 / 81 Products • update…" at bounding box center [224, 124] width 396 height 228
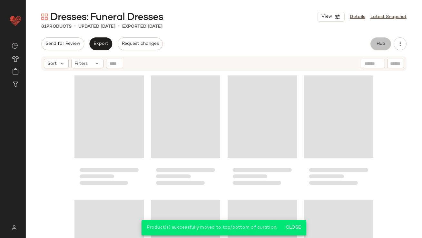
click at [383, 46] on span "Hub" at bounding box center [380, 43] width 9 height 5
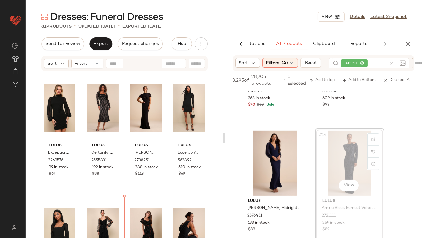
scroll to position [5, 0]
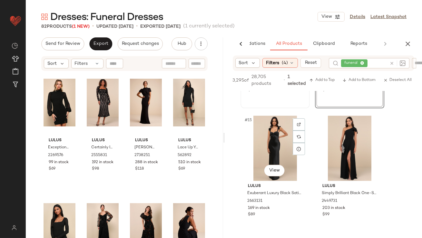
scroll to position [864, 0]
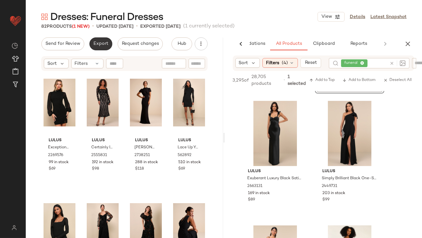
click at [97, 39] on button "Export" at bounding box center [100, 43] width 23 height 13
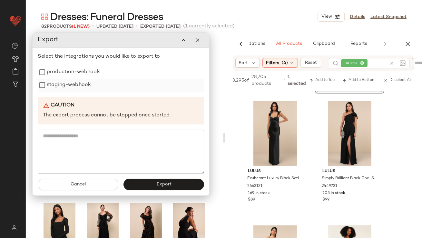
click at [77, 84] on label "staging-webhook" at bounding box center [69, 85] width 44 height 13
click at [76, 75] on label "production-webhook" at bounding box center [73, 72] width 53 height 13
click at [161, 181] on button "Export" at bounding box center [164, 185] width 81 height 12
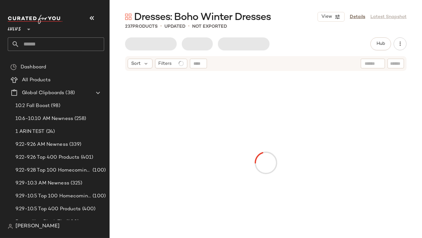
click at [90, 19] on icon "button" at bounding box center [92, 18] width 8 height 8
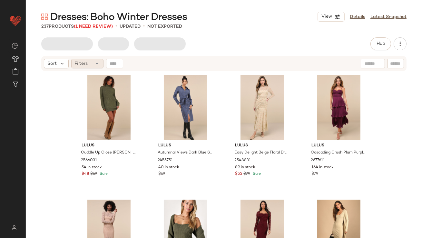
click at [87, 64] on span "Filters" at bounding box center [81, 63] width 13 height 7
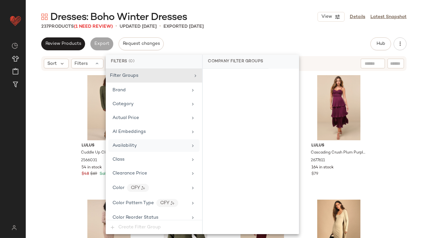
click at [118, 140] on div "Availability" at bounding box center [153, 145] width 91 height 13
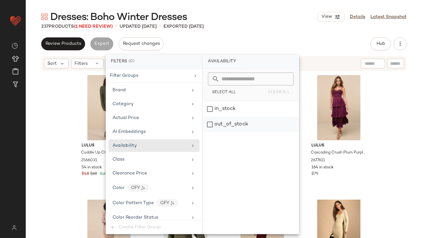
click at [238, 123] on div "out_of_stock" at bounding box center [251, 124] width 96 height 15
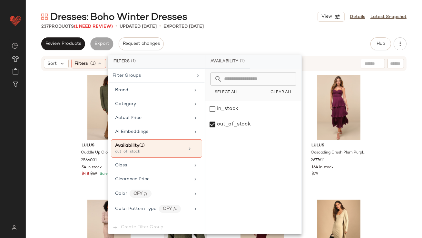
click at [240, 27] on div "237 Products (1 Need Review) • updated Sep 24th • Exported Sep 24th" at bounding box center [224, 26] width 396 height 6
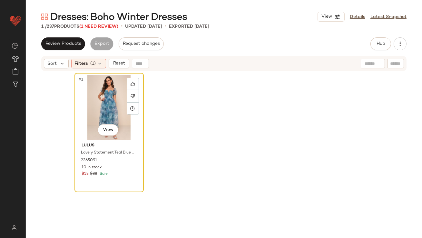
click at [98, 101] on div "#1 View" at bounding box center [109, 107] width 65 height 65
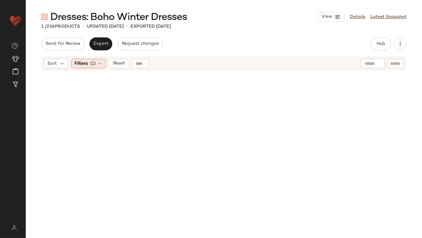
click at [90, 59] on div "Filters (1)" at bounding box center [88, 64] width 35 height 10
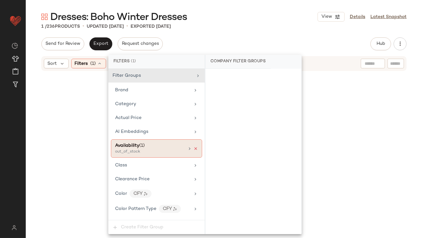
click at [194, 147] on icon at bounding box center [196, 148] width 5 height 5
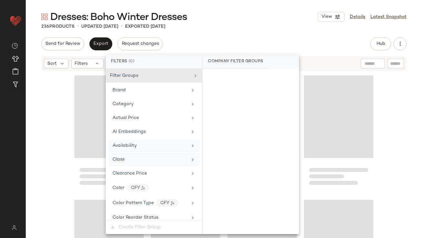
scroll to position [493, 0]
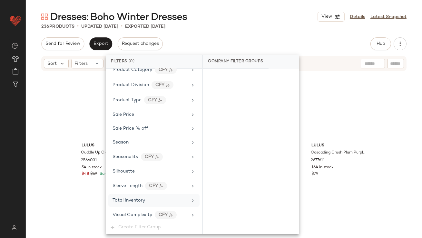
click at [132, 201] on div "Total Inventory" at bounding box center [153, 200] width 91 height 13
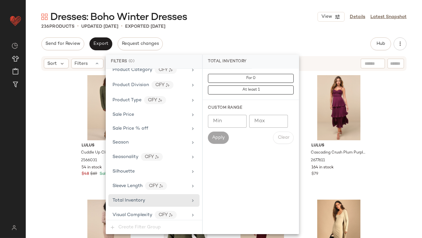
click at [264, 130] on div "Min Min Max Max Apply Clear" at bounding box center [251, 129] width 86 height 29
click at [263, 126] on input "Max" at bounding box center [268, 121] width 39 height 13
type input "**"
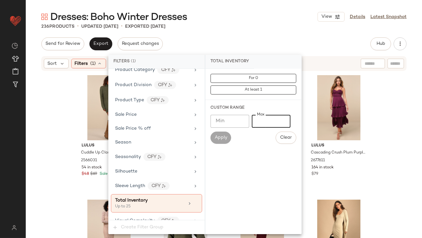
click at [267, 51] on div "Send for Review Export Request changes Hub Send for Review External Review Inte…" at bounding box center [224, 137] width 396 height 201
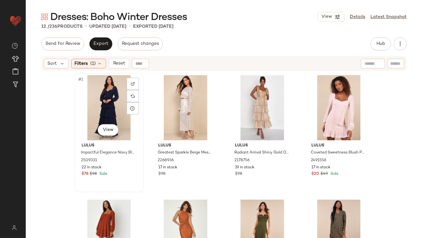
click at [102, 87] on div "#1 View" at bounding box center [109, 107] width 65 height 65
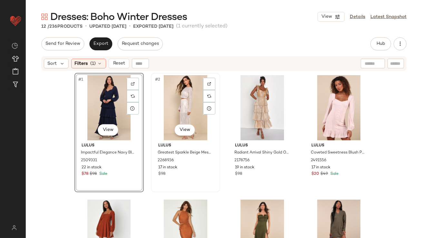
scroll to position [192, 0]
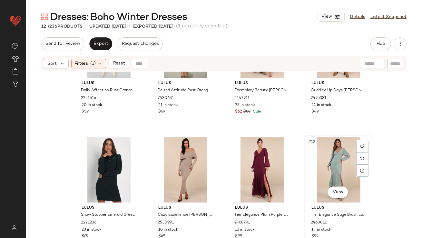
click at [344, 163] on div "#12 View" at bounding box center [338, 169] width 65 height 65
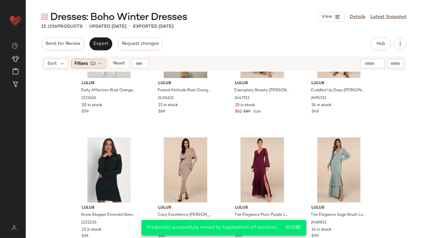
click at [91, 65] on span "(1)" at bounding box center [93, 63] width 5 height 7
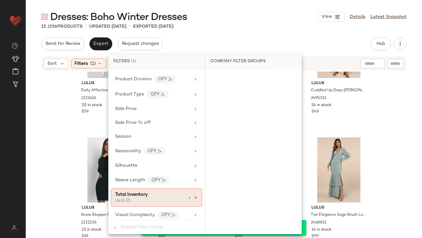
click at [194, 196] on icon at bounding box center [196, 197] width 5 height 5
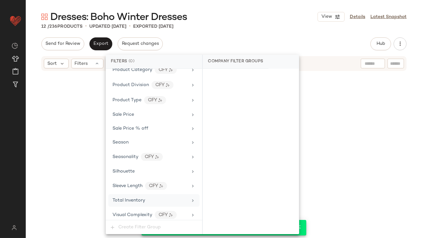
click at [256, 23] on div "Dresses: Boho Winter Dresses View Details Latest Snapshot" at bounding box center [224, 16] width 396 height 13
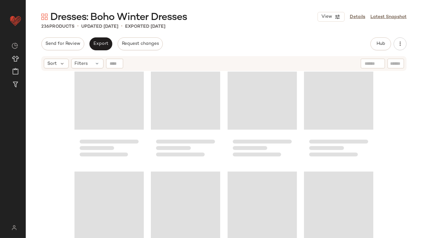
scroll to position [0, 0]
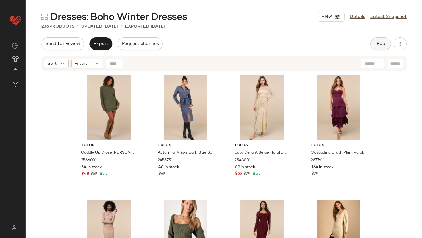
click at [384, 46] on span "Hub" at bounding box center [380, 43] width 9 height 5
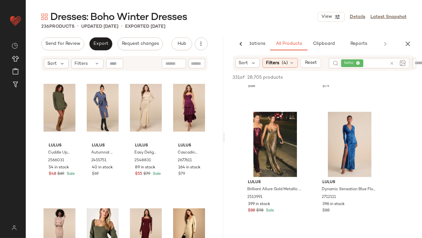
scroll to position [1355, 0]
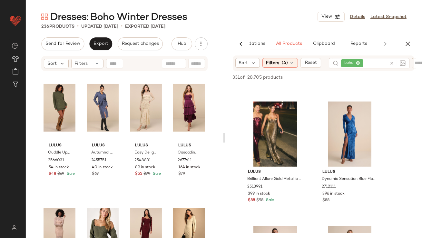
click at [103, 55] on div "Sort Filters" at bounding box center [124, 63] width 197 height 16
click at [100, 47] on button "Export" at bounding box center [100, 43] width 23 height 13
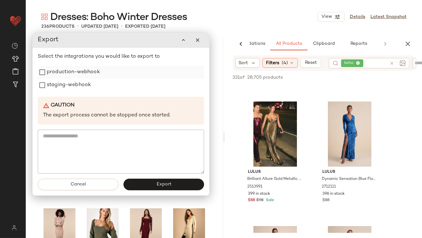
click at [90, 71] on label "production-webhook" at bounding box center [73, 72] width 53 height 13
click at [87, 85] on label "staging-webhook" at bounding box center [69, 85] width 44 height 13
click at [152, 180] on button "Export" at bounding box center [164, 185] width 81 height 12
